Goal: Use online tool/utility

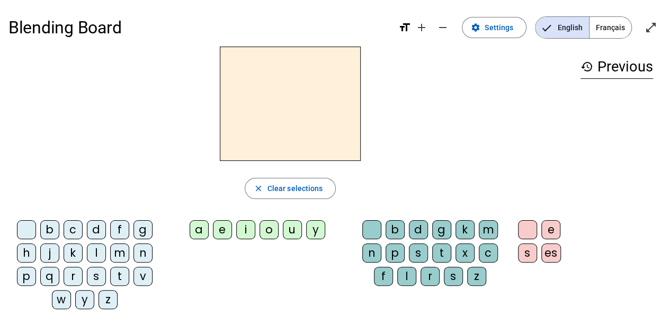
click at [121, 249] on div "m" at bounding box center [119, 253] width 19 height 19
click at [202, 231] on div "a" at bounding box center [199, 229] width 19 height 19
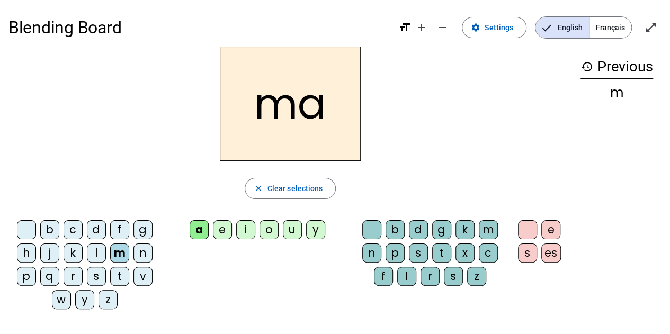
click at [127, 274] on div "t" at bounding box center [119, 276] width 19 height 19
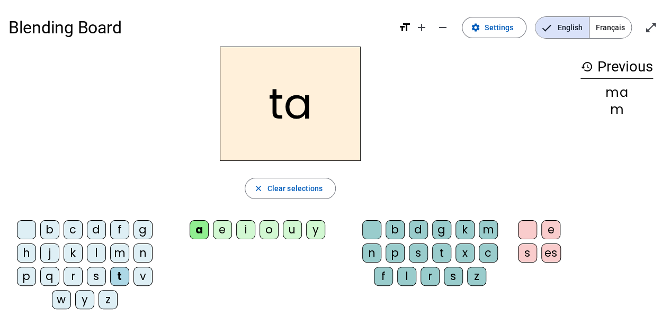
click at [95, 251] on div "l" at bounding box center [96, 253] width 19 height 19
click at [96, 277] on div "s" at bounding box center [96, 276] width 19 height 19
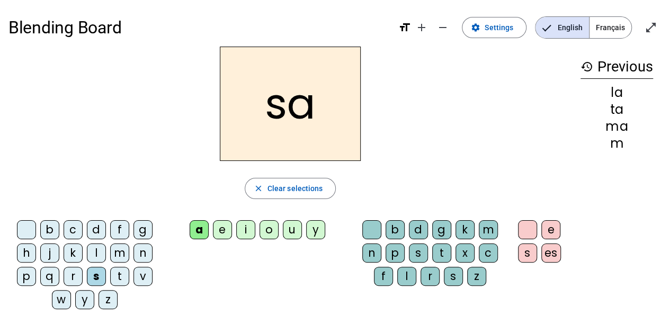
click at [407, 274] on div "l" at bounding box center [406, 276] width 19 height 19
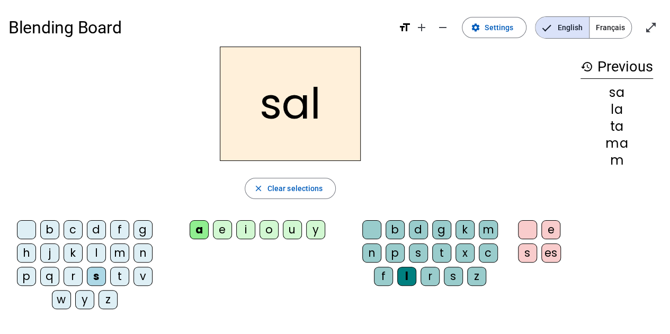
click at [116, 250] on div "m" at bounding box center [119, 253] width 19 height 19
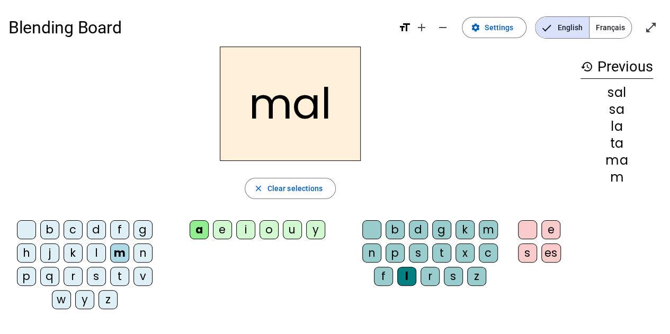
click at [52, 228] on div "b" at bounding box center [49, 229] width 19 height 19
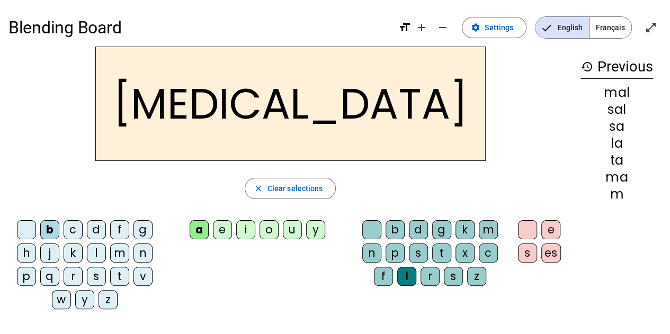
click at [416, 250] on div "s" at bounding box center [418, 253] width 19 height 19
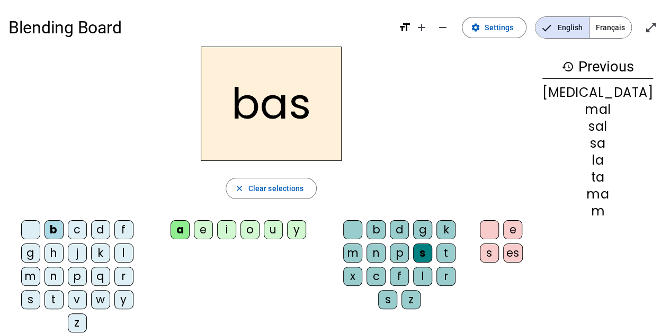
click at [68, 272] on div "p" at bounding box center [77, 276] width 19 height 19
